Goal: Task Accomplishment & Management: Use online tool/utility

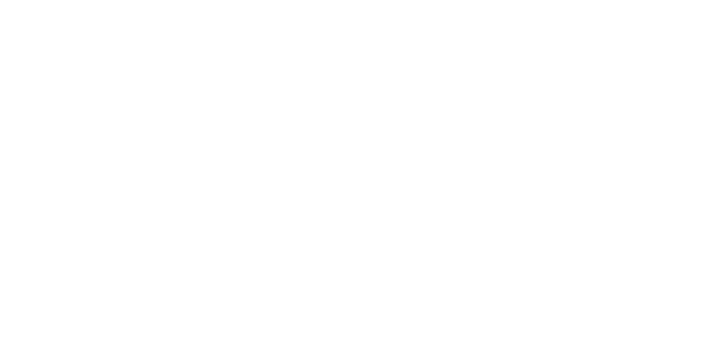
click at [0, 0] on input "text" at bounding box center [0, 0] width 0 height 0
type input "[PERSON_NAME][EMAIL_ADDRESS][DOMAIN_NAME]"
click at [0, 0] on input "Sign In" at bounding box center [0, 0] width 0 height 0
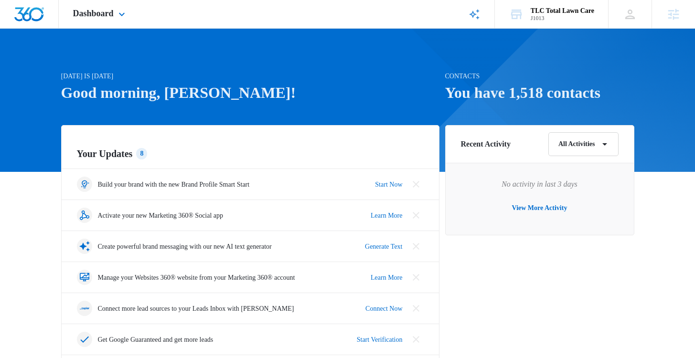
click at [472, 17] on icon at bounding box center [473, 14] width 11 height 11
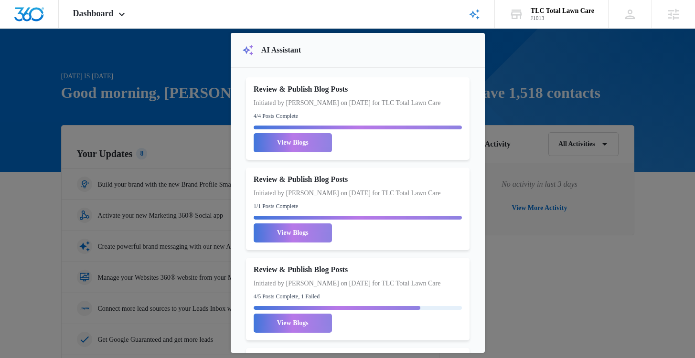
click at [582, 51] on div at bounding box center [347, 179] width 695 height 358
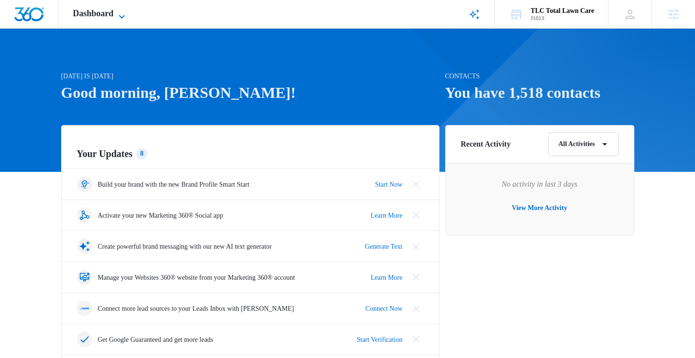
click at [123, 14] on icon at bounding box center [121, 16] width 11 height 11
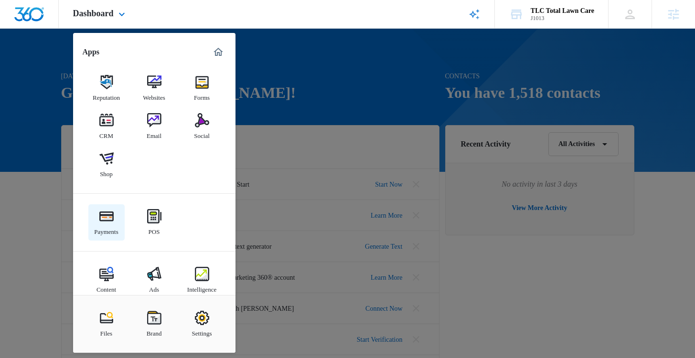
click at [115, 225] on div "Payments" at bounding box center [106, 229] width 24 height 12
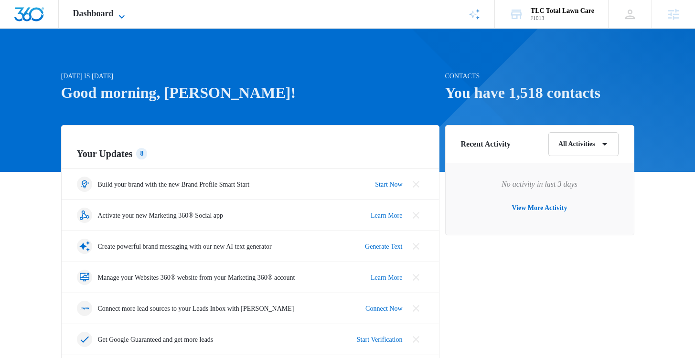
click at [89, 17] on span "Dashboard" at bounding box center [93, 14] width 41 height 10
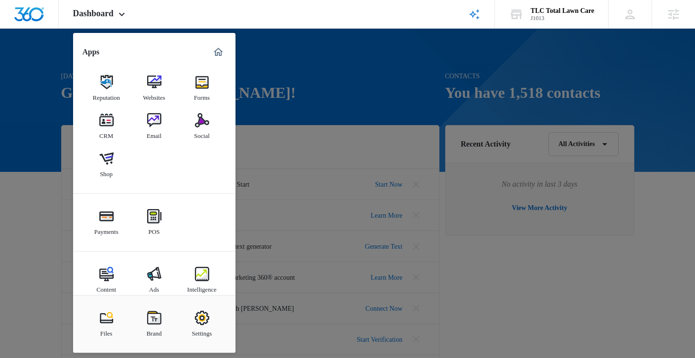
click at [151, 317] on img at bounding box center [154, 318] width 14 height 14
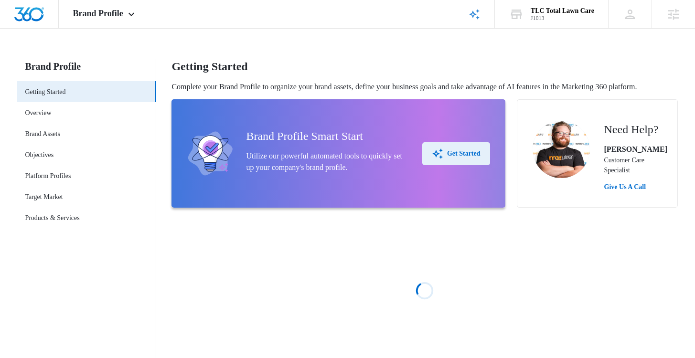
click at [432, 159] on icon "button" at bounding box center [437, 153] width 11 height 11
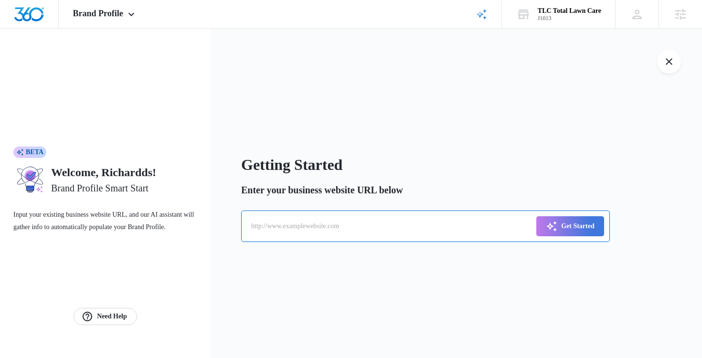
click at [285, 217] on input "text" at bounding box center [425, 227] width 369 height 32
type input "[URL][DOMAIN_NAME]"
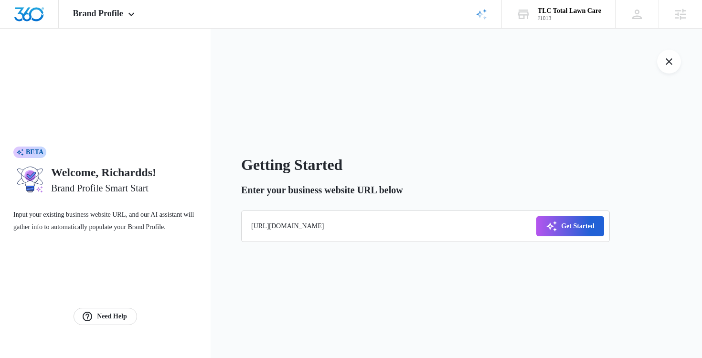
click at [562, 230] on div "Get Started" at bounding box center [570, 226] width 49 height 11
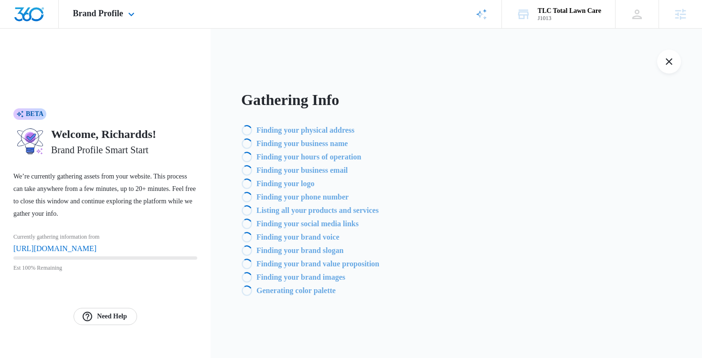
click at [484, 11] on div "AI Assistant Gathering Data for Brand Profile Initiated by Richardds Mayors on …" at bounding box center [481, 14] width 41 height 28
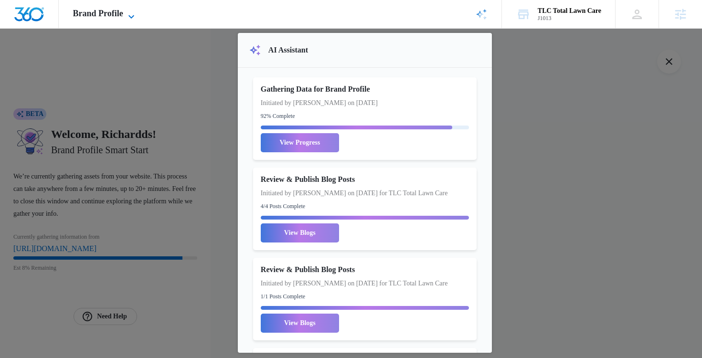
click at [122, 17] on span "Brand Profile" at bounding box center [98, 14] width 50 height 10
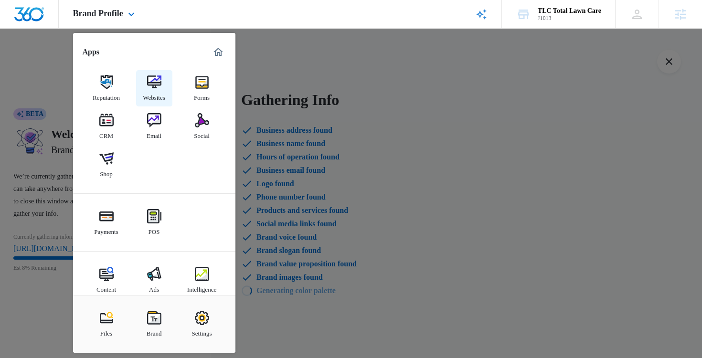
click at [152, 81] on img at bounding box center [154, 82] width 14 height 14
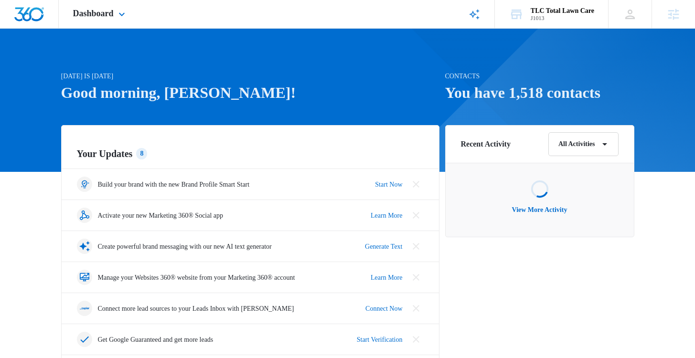
click at [481, 15] on div "AI Assistant Review & Publish Blog Posts Initiated by [PERSON_NAME] Mayors on […" at bounding box center [474, 14] width 41 height 28
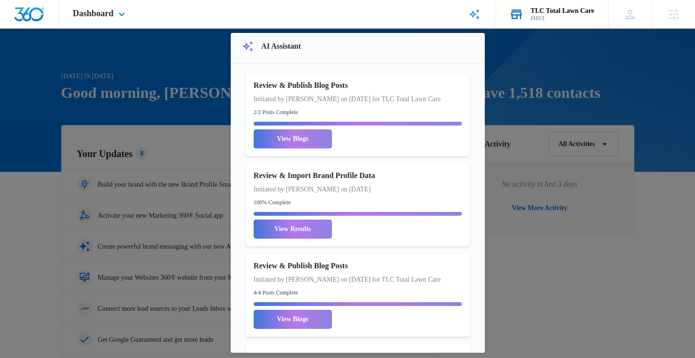
scroll to position [4, 0]
click at [285, 238] on link "View Results" at bounding box center [293, 228] width 78 height 19
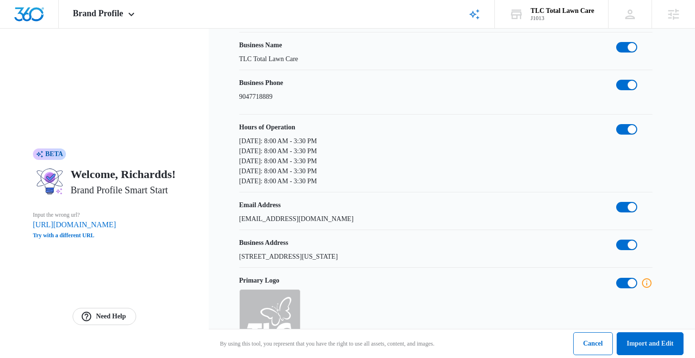
scroll to position [136, 0]
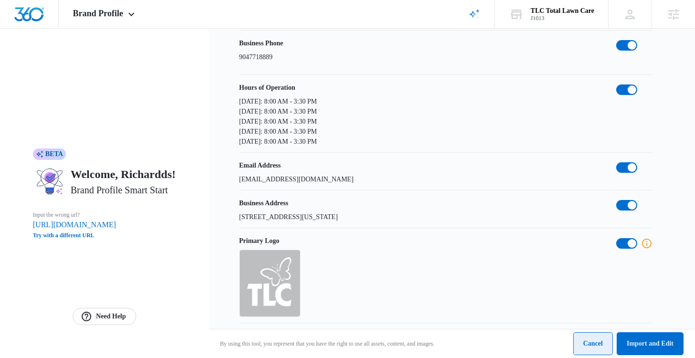
click at [583, 342] on button "Cancel" at bounding box center [593, 343] width 40 height 23
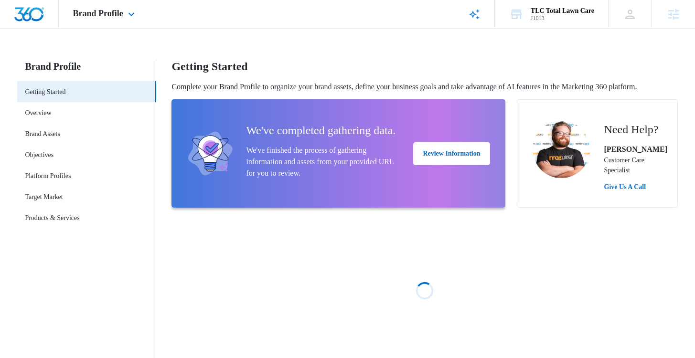
click at [468, 20] on icon at bounding box center [473, 14] width 11 height 11
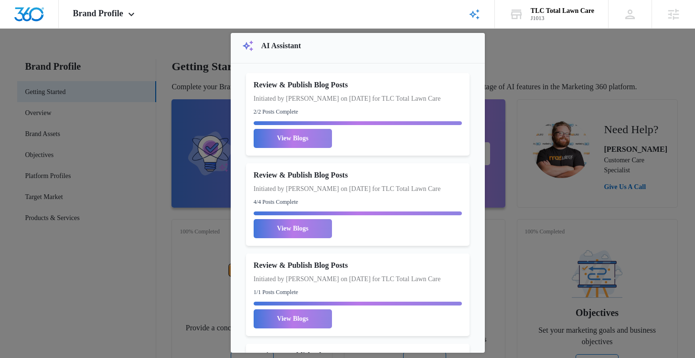
click at [648, 60] on div at bounding box center [347, 179] width 695 height 358
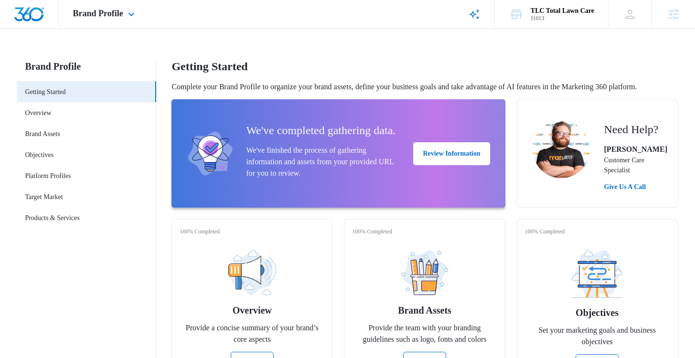
click at [468, 16] on icon at bounding box center [473, 14] width 11 height 11
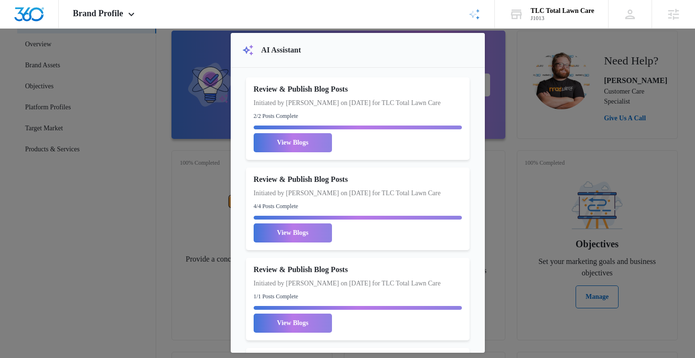
click at [517, 179] on div at bounding box center [347, 179] width 695 height 358
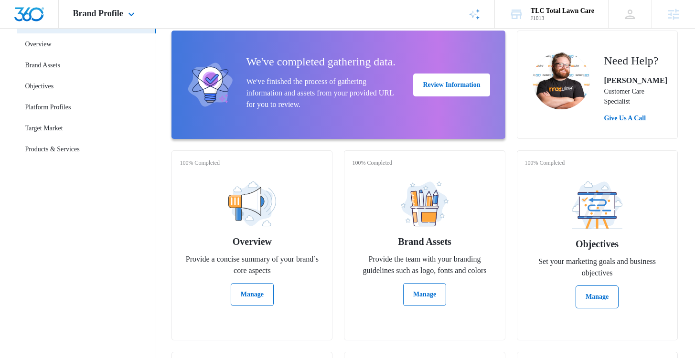
click at [472, 16] on icon at bounding box center [473, 14] width 11 height 11
